Goal: Transaction & Acquisition: Purchase product/service

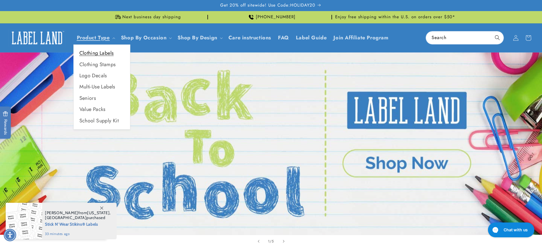
click at [108, 53] on link "Clothing Labels" at bounding box center [102, 53] width 56 height 11
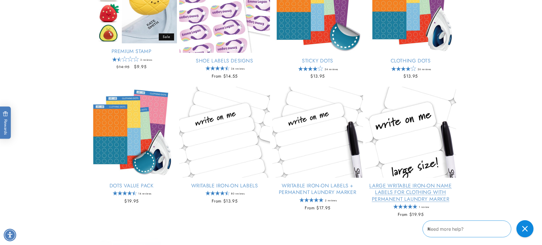
scroll to position [285, 0]
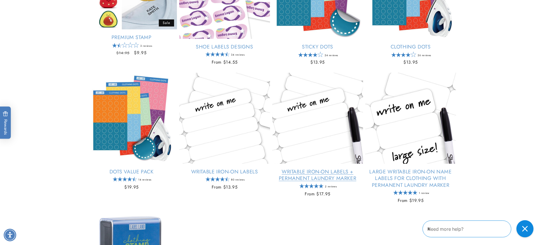
click at [315, 168] on link "Writable Iron-On Labels + Permanent Laundry Marker" at bounding box center [317, 174] width 91 height 13
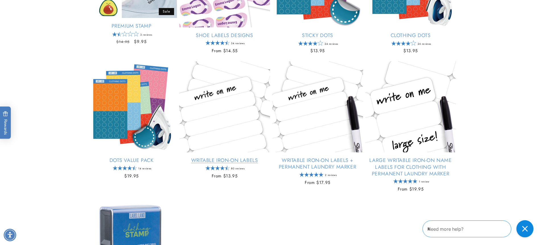
scroll to position [285, 0]
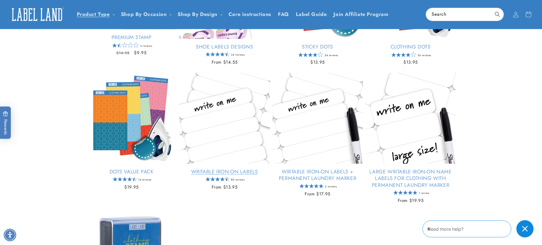
click at [213, 168] on link "Writable Iron-On Labels" at bounding box center [224, 171] width 91 height 7
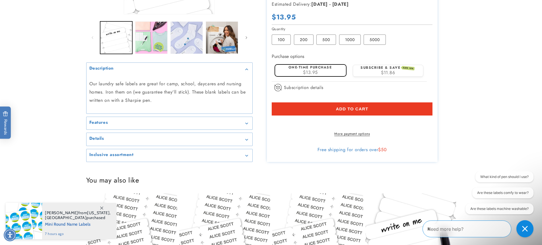
click at [340, 70] on div "$13.95" at bounding box center [311, 72] width 64 height 5
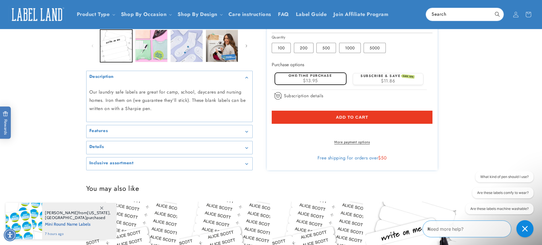
scroll to position [85, 0]
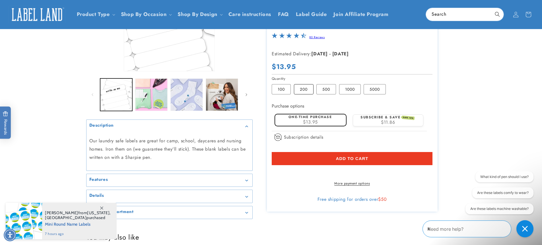
click at [307, 89] on label "200 Variant sold out or unavailable" at bounding box center [304, 89] width 20 height 10
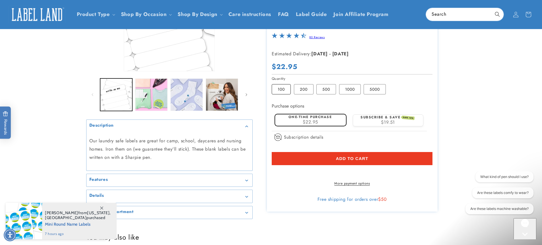
click at [287, 89] on label "100 Variant sold out or unavailable" at bounding box center [281, 89] width 19 height 10
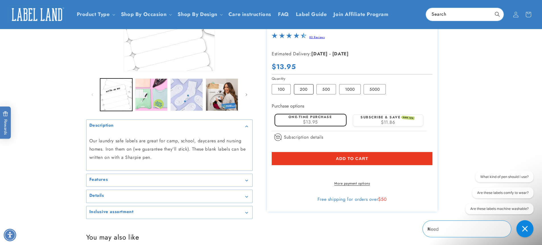
click at [305, 90] on label "200 Variant sold out or unavailable" at bounding box center [304, 89] width 20 height 10
click at [284, 91] on label "100 Variant sold out or unavailable" at bounding box center [281, 89] width 19 height 10
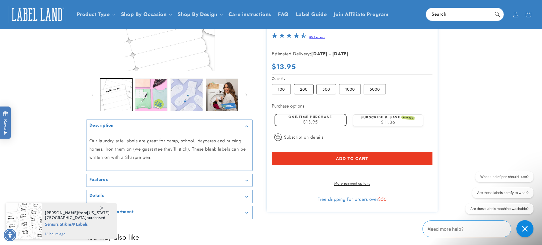
click at [309, 89] on label "200 Variant sold out or unavailable" at bounding box center [304, 89] width 20 height 10
